Goal: Check status: Verify the current state of an ongoing process or item

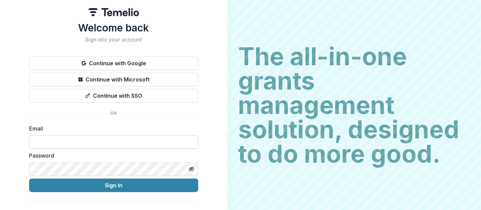
click at [112, 143] on input at bounding box center [113, 142] width 169 height 14
type input "**********"
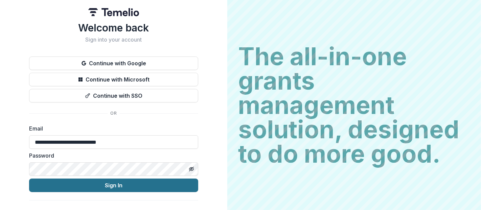
click at [102, 187] on button "Sign In" at bounding box center [113, 186] width 169 height 14
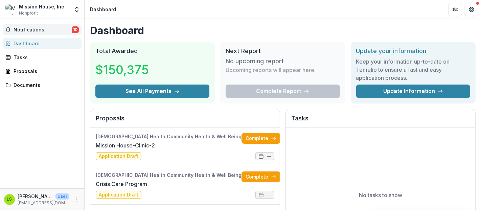
click at [46, 30] on span "Notifications" at bounding box center [43, 30] width 58 height 6
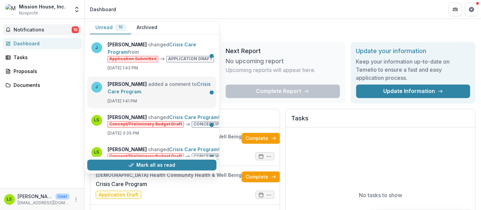
click at [167, 92] on link "Crisis Care Program" at bounding box center [159, 87] width 103 height 13
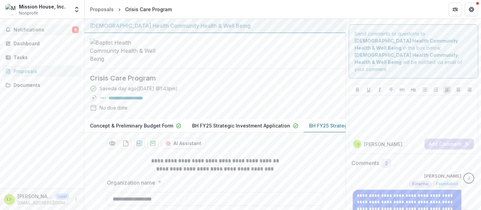
click at [53, 28] on span "Notifications" at bounding box center [43, 30] width 58 height 6
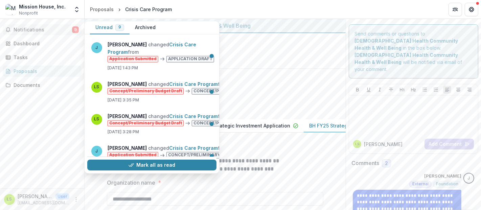
click at [298, 6] on header "Proposals Crisis Care Program" at bounding box center [283, 9] width 396 height 19
